Goal: Task Accomplishment & Management: Manage account settings

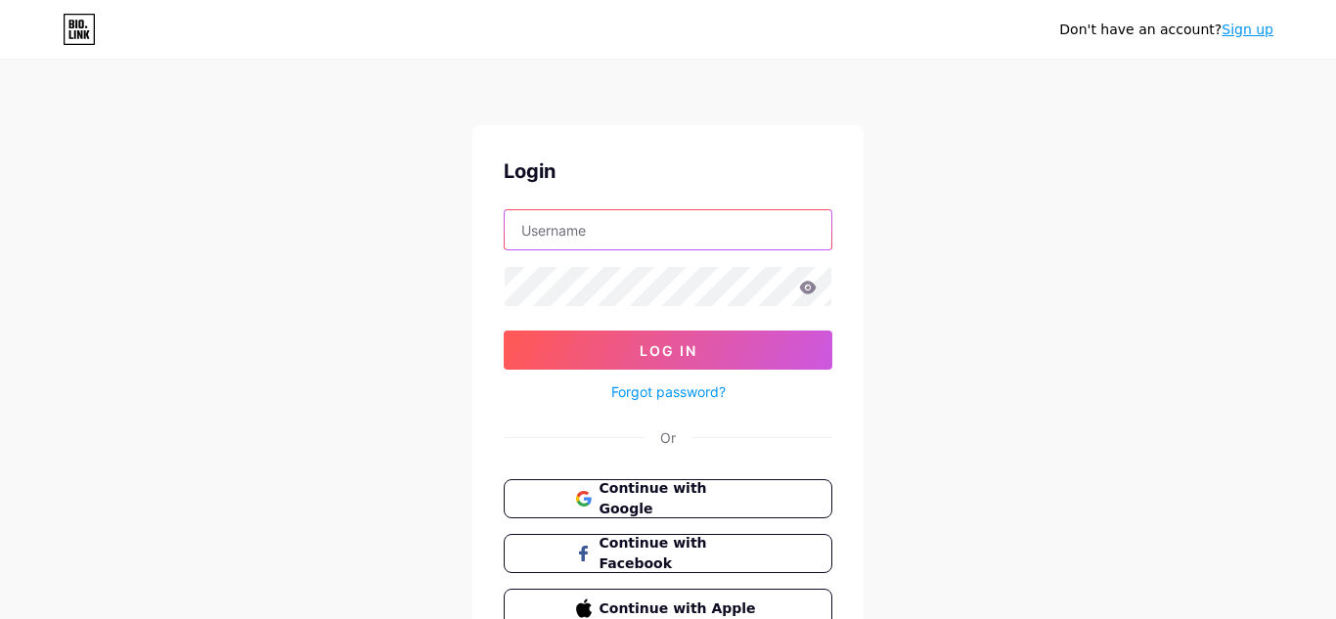
click at [666, 224] on input "text" at bounding box center [668, 229] width 327 height 39
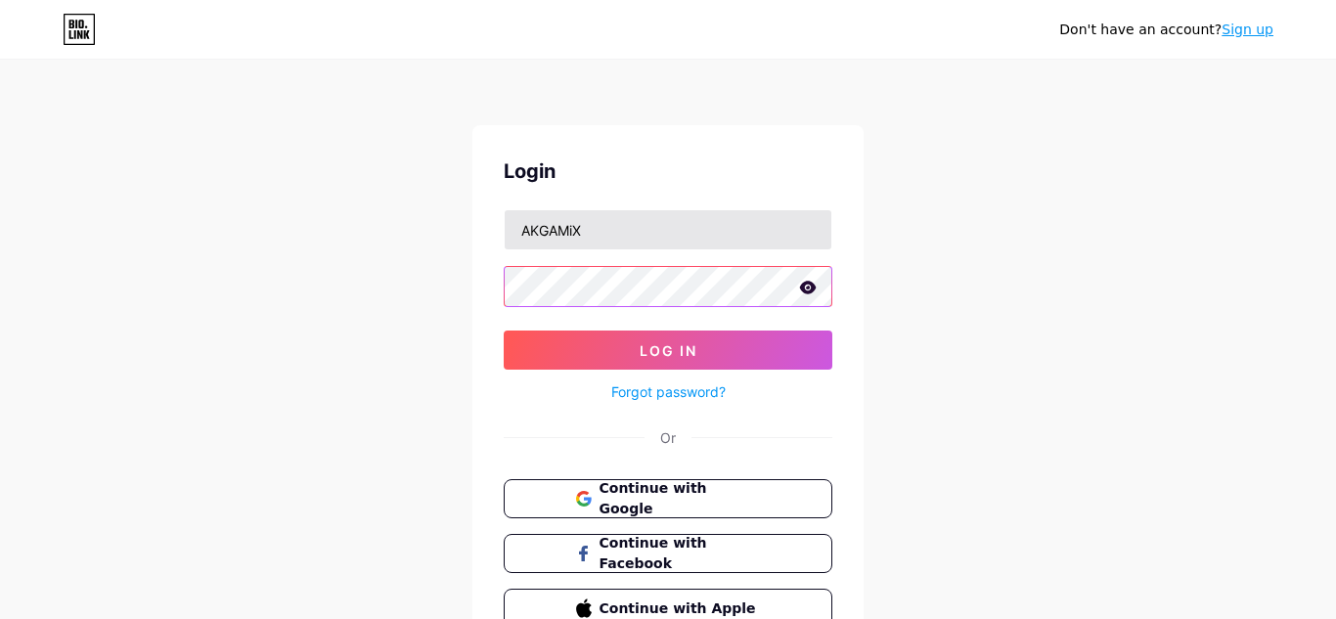
click at [504, 331] on button "Log In" at bounding box center [668, 350] width 329 height 39
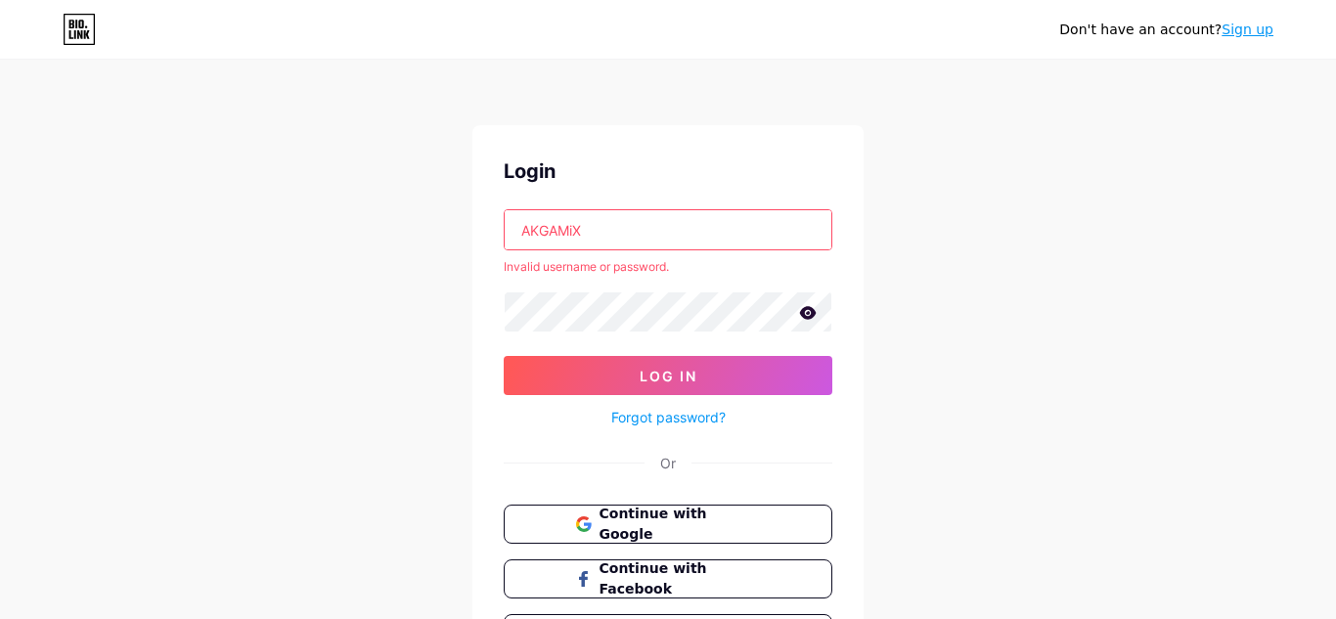
click at [805, 318] on icon at bounding box center [808, 312] width 17 height 13
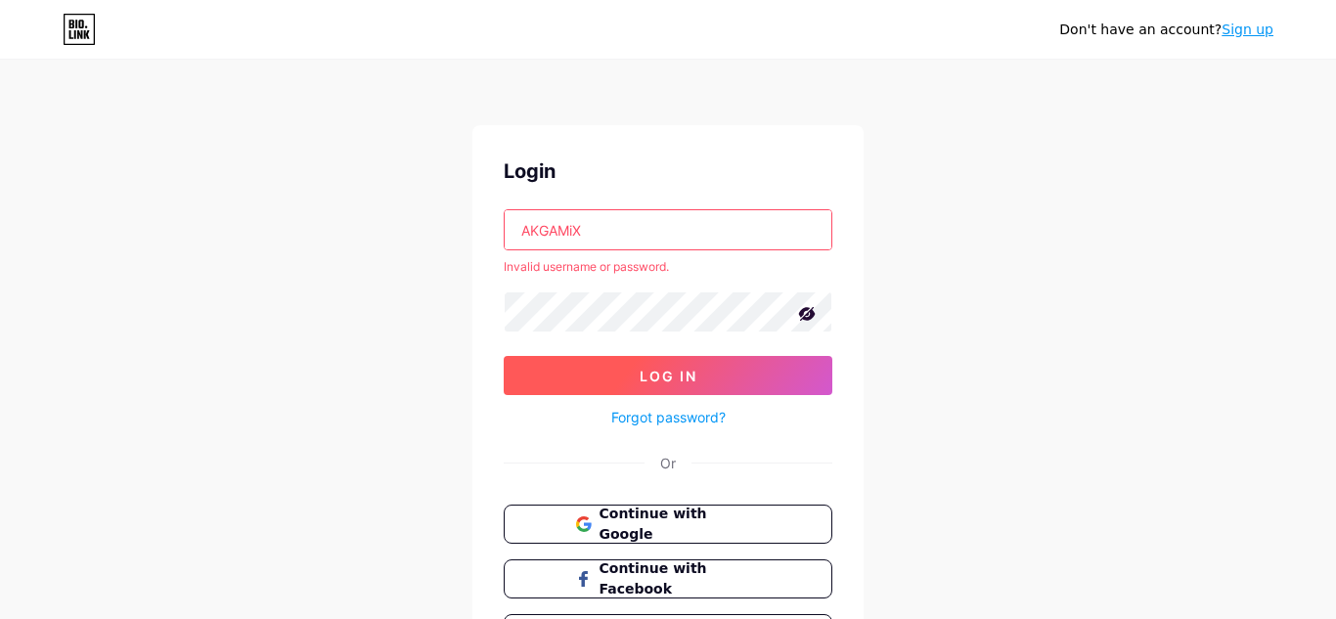
click at [639, 364] on button "Log In" at bounding box center [668, 375] width 329 height 39
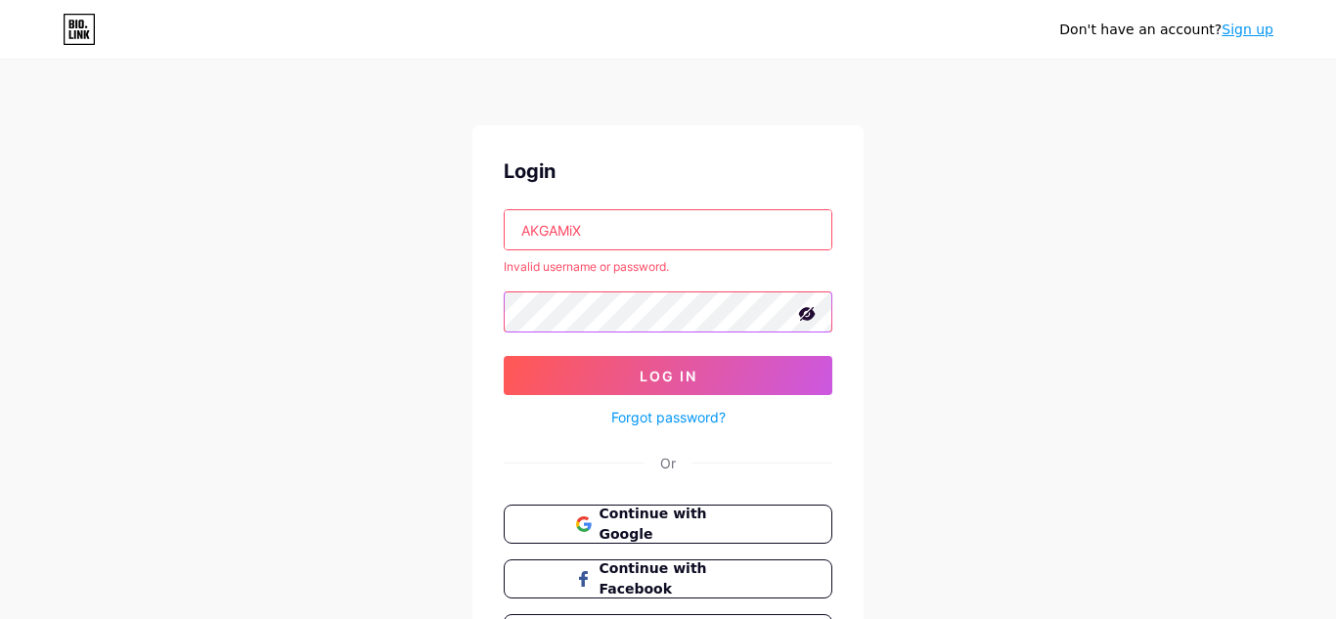
click at [504, 356] on button "Log In" at bounding box center [668, 375] width 329 height 39
click at [534, 226] on input "AKGAMiX" at bounding box center [668, 229] width 327 height 39
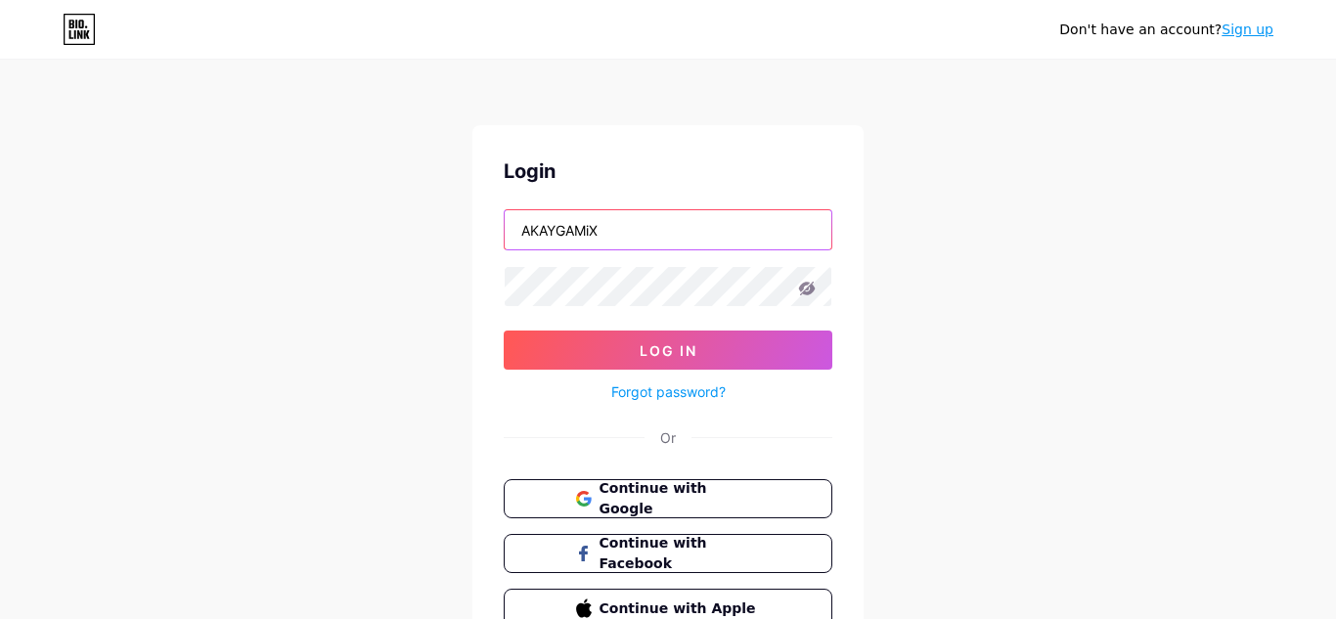
type input "AKAYGAMiX"
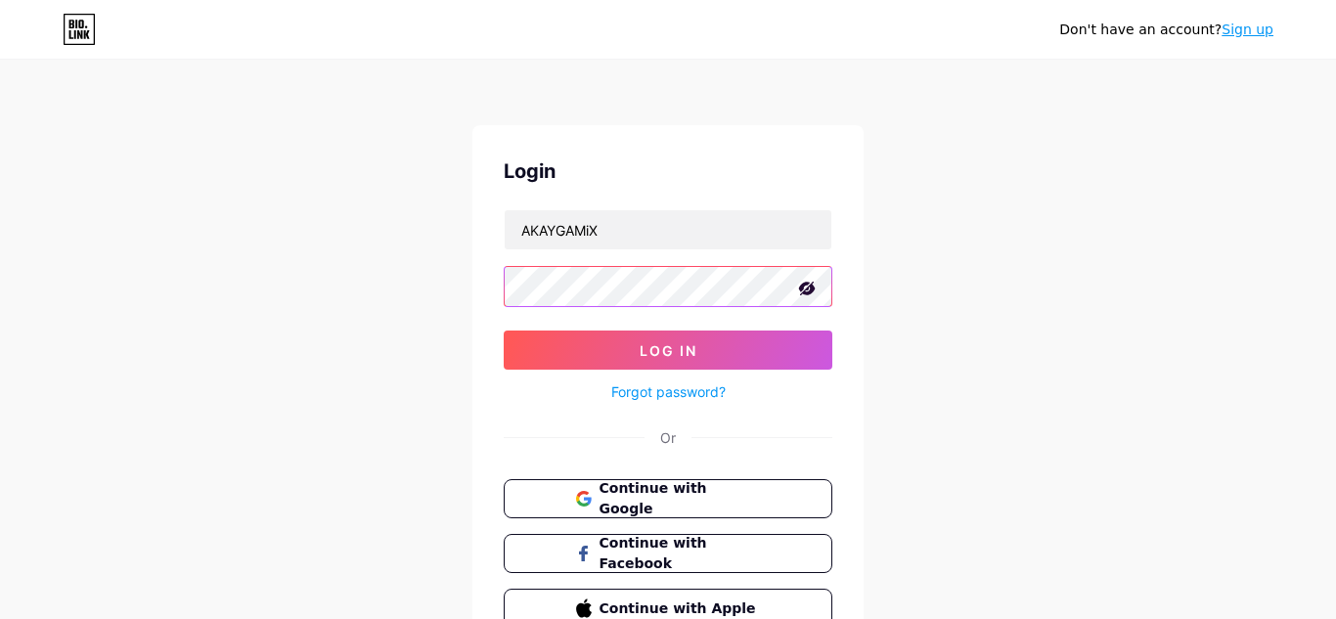
click at [504, 331] on button "Log In" at bounding box center [668, 350] width 329 height 39
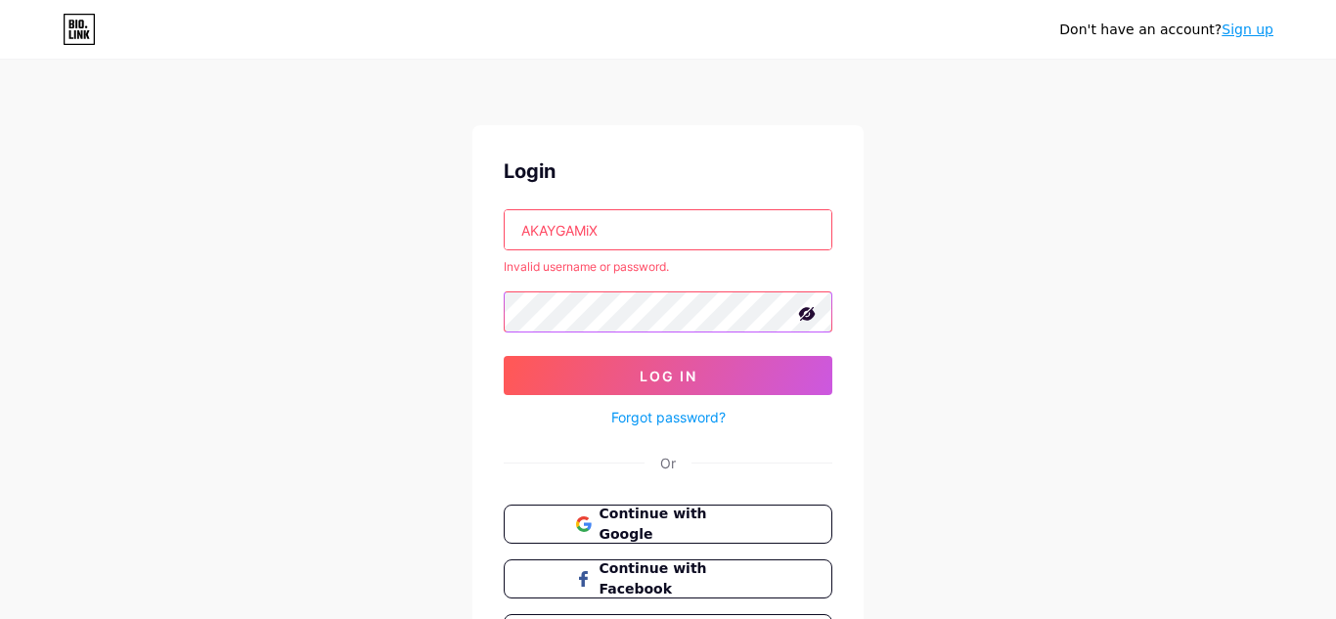
click at [504, 356] on button "Log In" at bounding box center [668, 375] width 329 height 39
click at [694, 234] on input "AKAYGAMiX" at bounding box center [668, 229] width 327 height 39
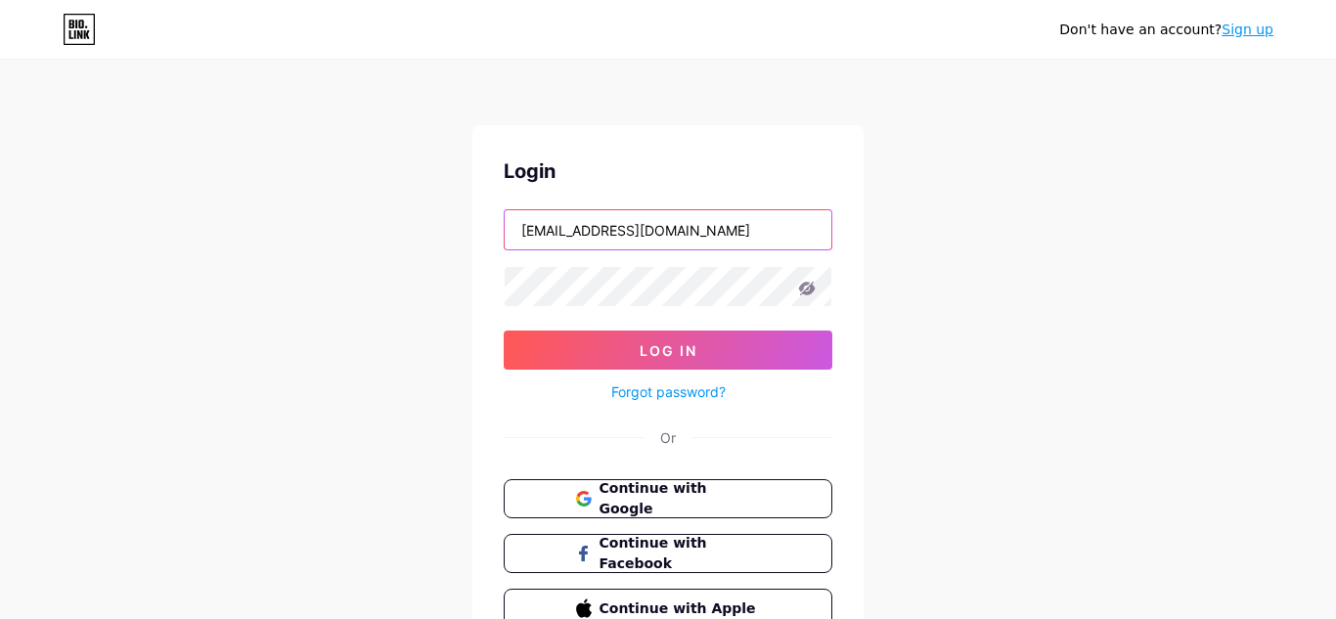
type input "[EMAIL_ADDRESS][DOMAIN_NAME]"
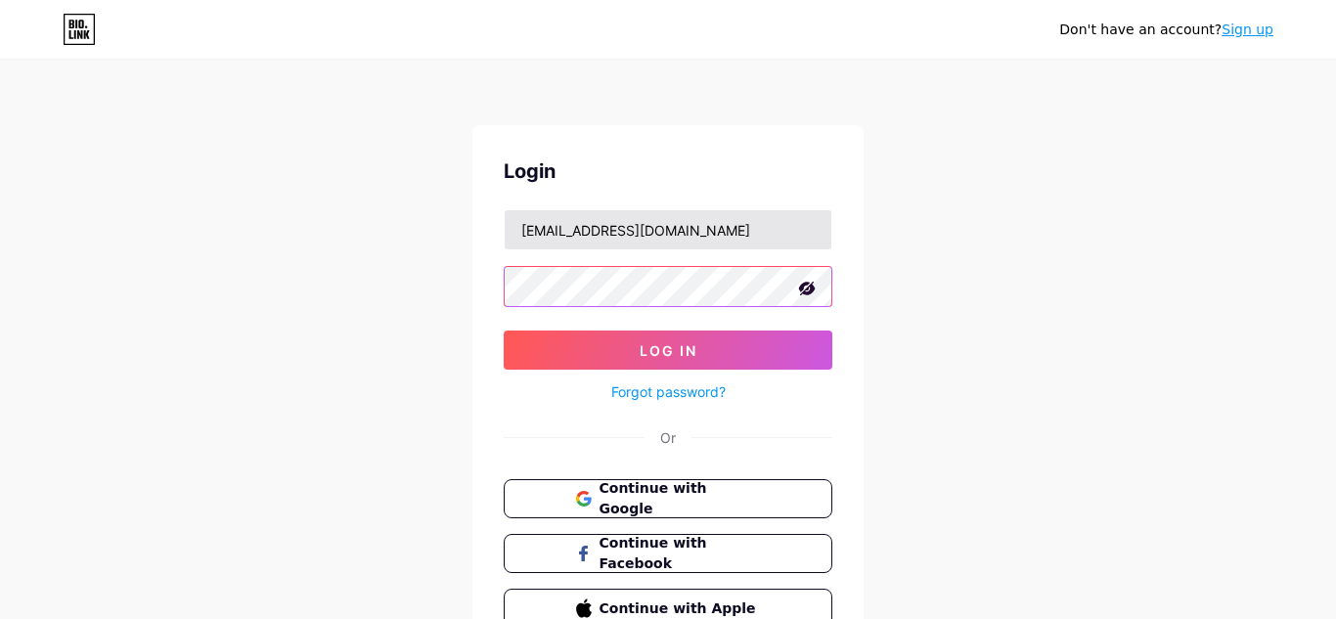
click at [504, 331] on button "Log In" at bounding box center [668, 350] width 329 height 39
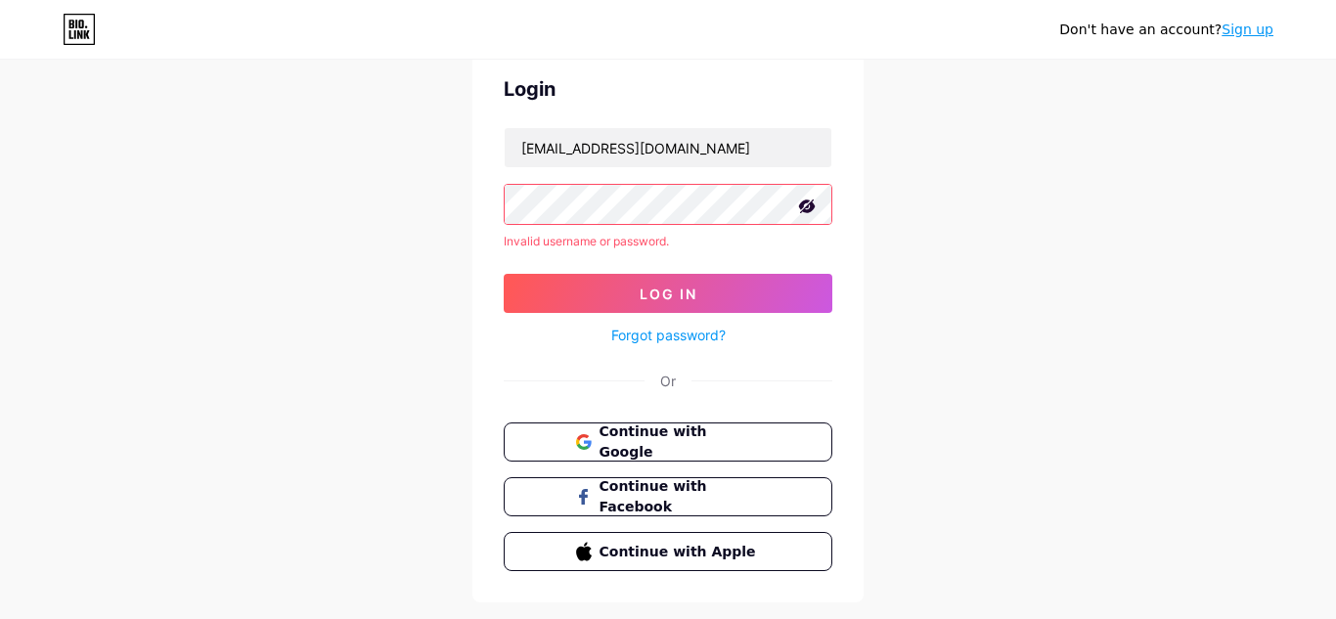
scroll to position [128, 0]
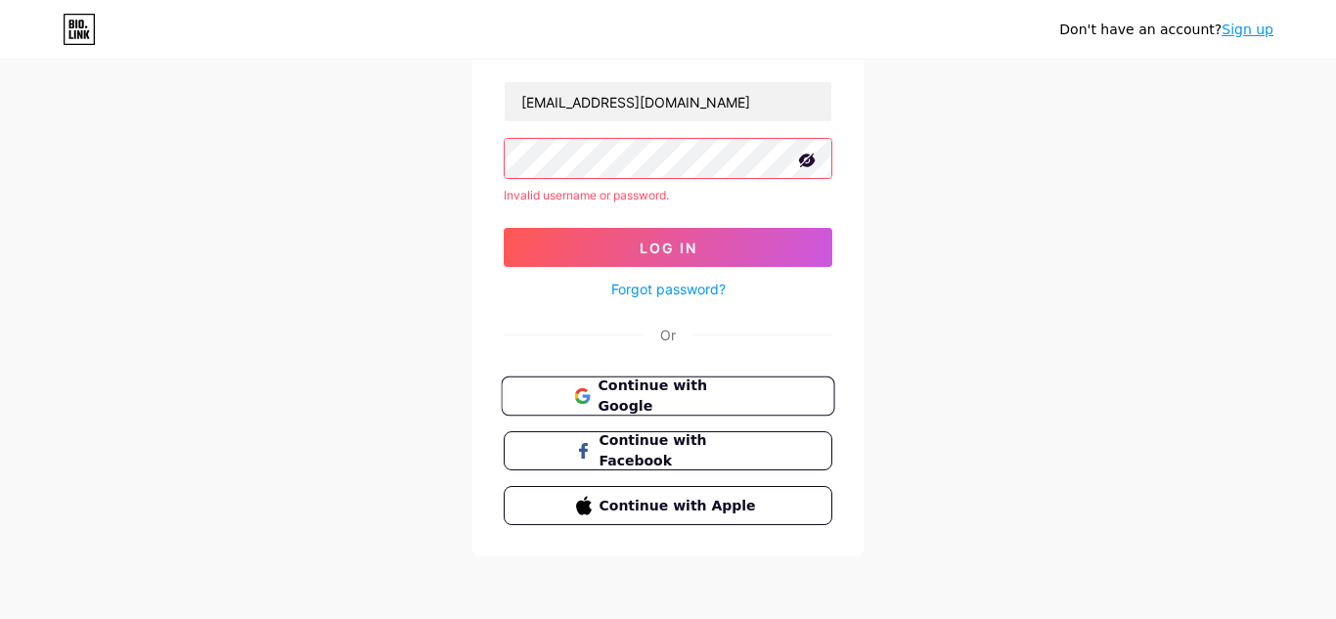
click at [730, 400] on span "Continue with Google" at bounding box center [679, 397] width 163 height 42
click at [672, 285] on link "Forgot password?" at bounding box center [668, 289] width 114 height 21
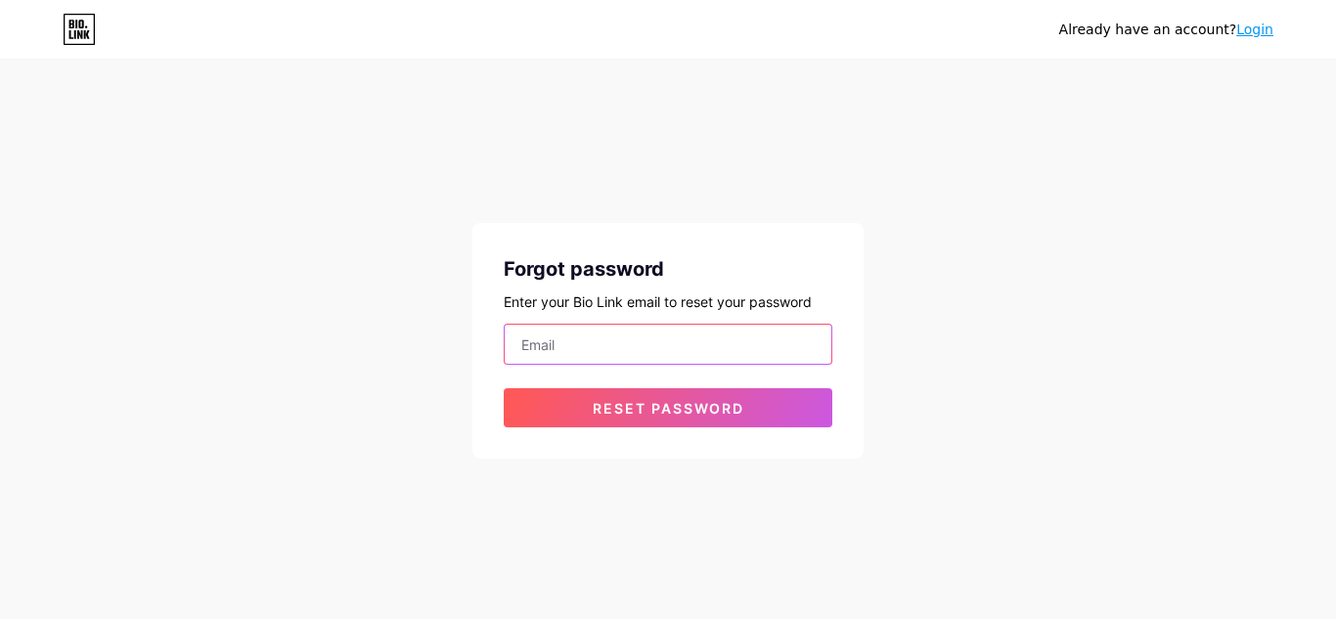
click at [636, 355] on input "email" at bounding box center [668, 344] width 327 height 39
type input "[EMAIL_ADDRESS][DOMAIN_NAME]"
click at [504, 388] on button "Reset password" at bounding box center [668, 407] width 329 height 39
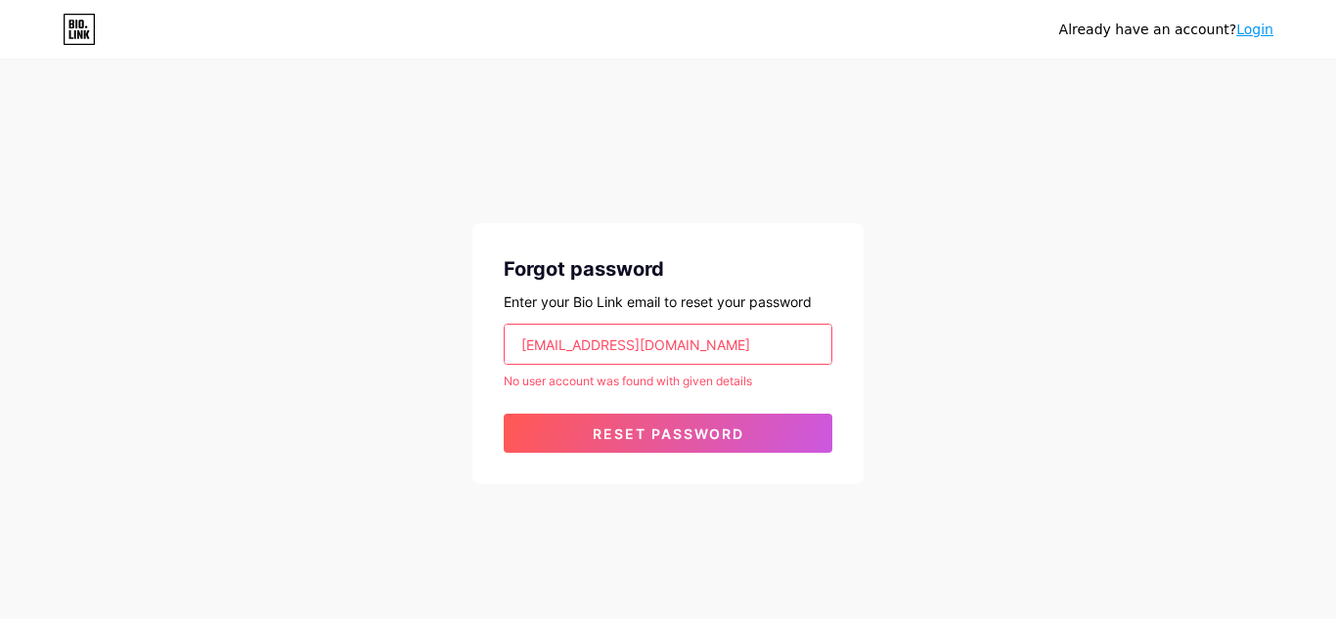
click at [716, 334] on input "[EMAIL_ADDRESS][DOMAIN_NAME]" at bounding box center [668, 344] width 327 height 39
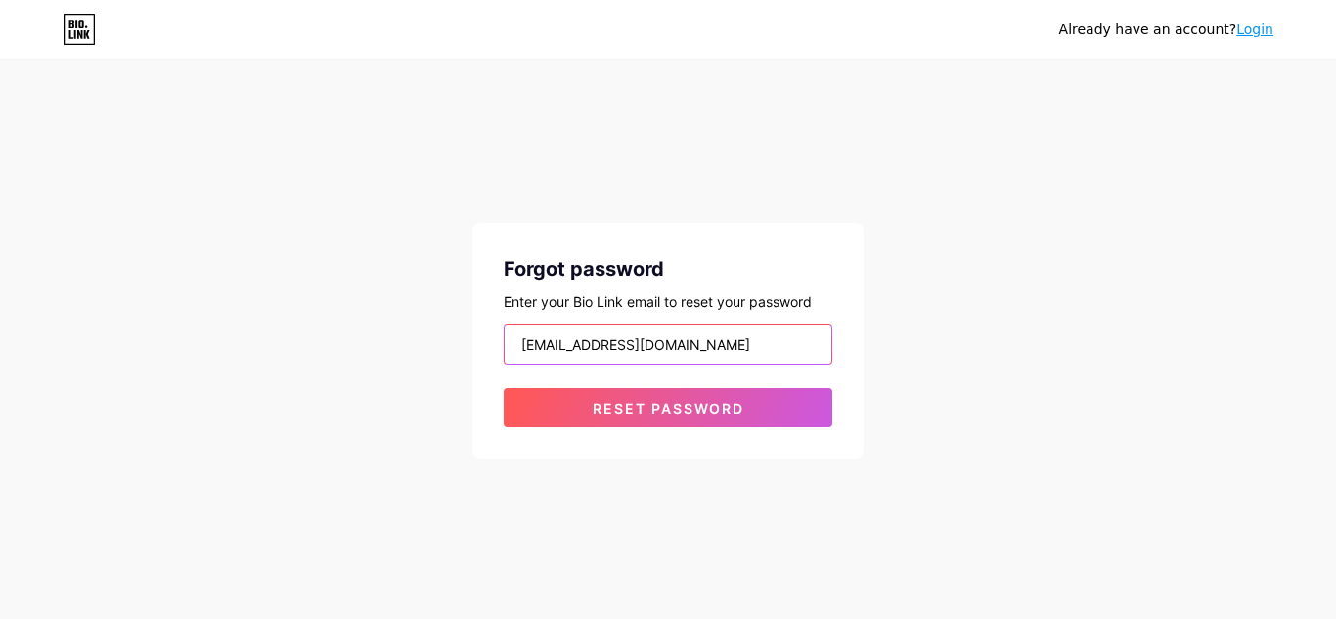
type input "[EMAIL_ADDRESS][DOMAIN_NAME]"
click at [504, 388] on button "Reset password" at bounding box center [668, 407] width 329 height 39
type input "[EMAIL_ADDRESS][DOMAIN_NAME]"
click at [504, 388] on button "Reset password" at bounding box center [668, 407] width 329 height 39
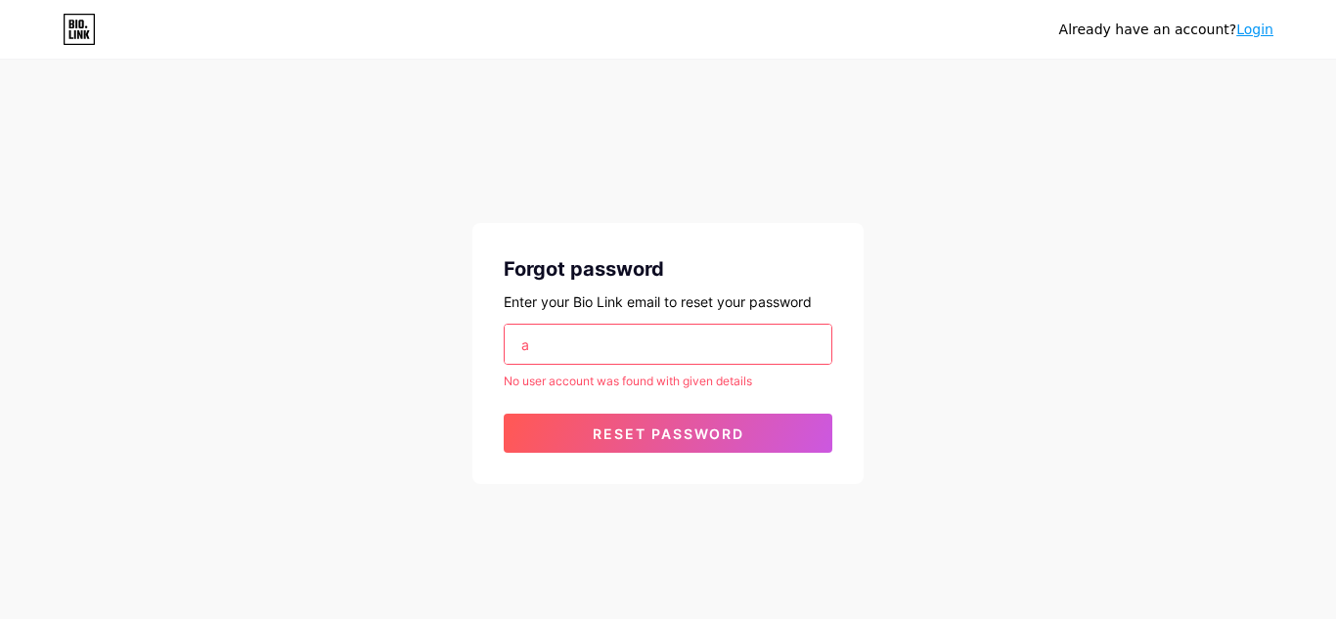
type input "a"
